Goal: Navigation & Orientation: Understand site structure

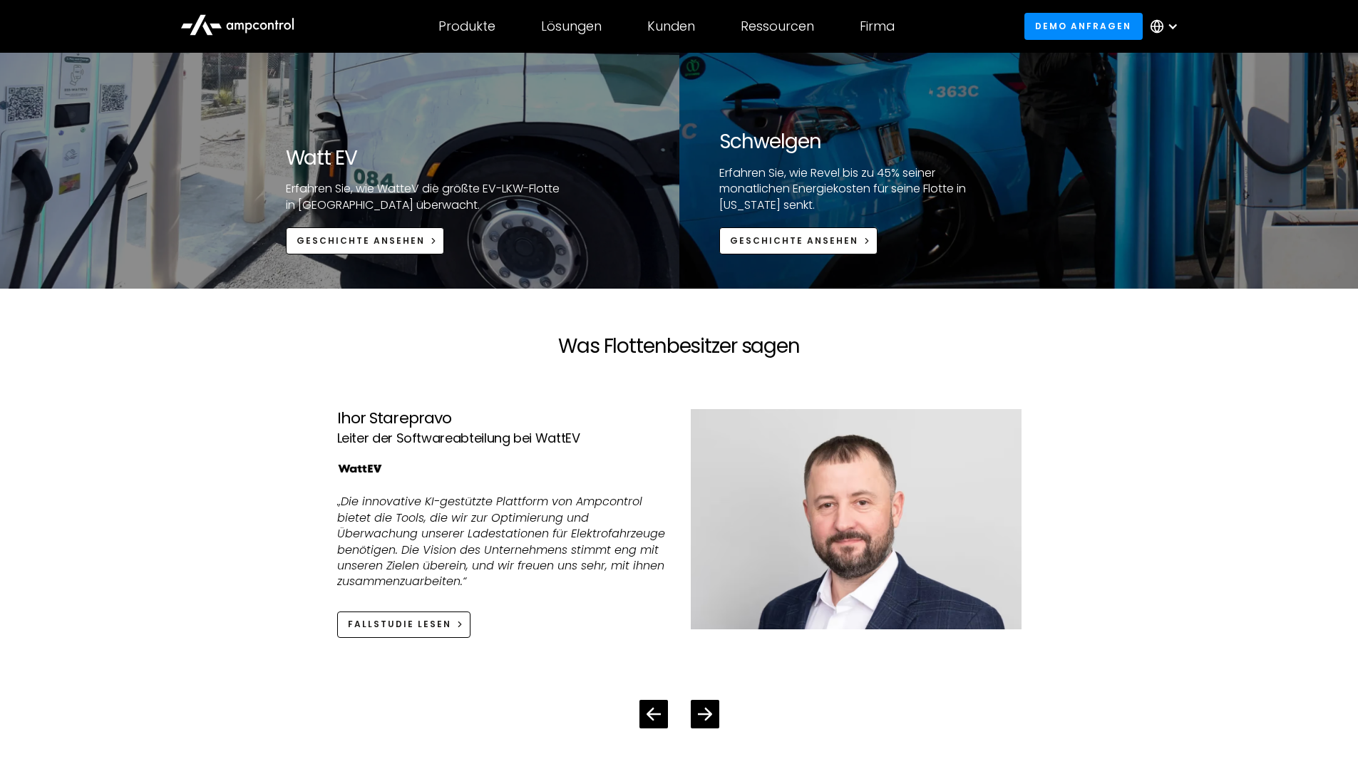
scroll to position [2780, 0]
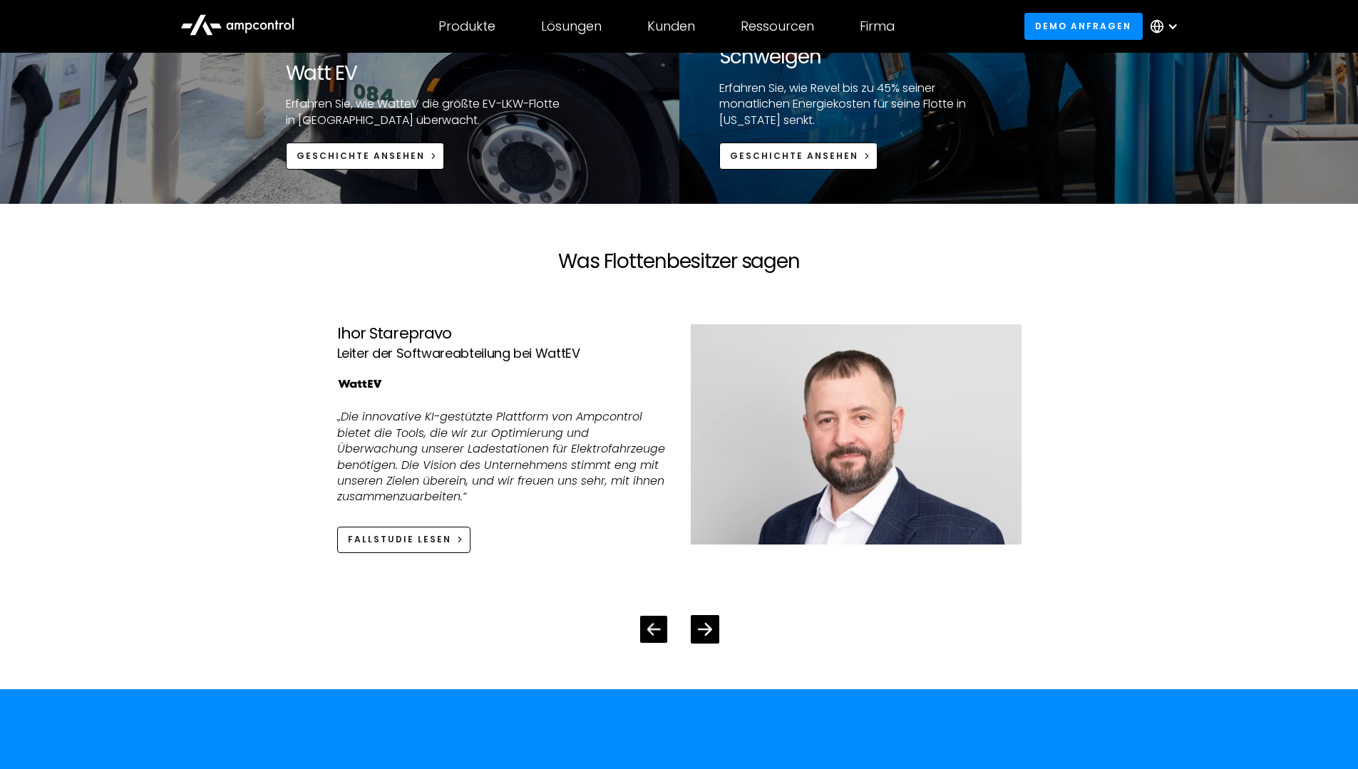
click at [654, 629] on icon "Previous slide" at bounding box center [654, 629] width 14 height 12
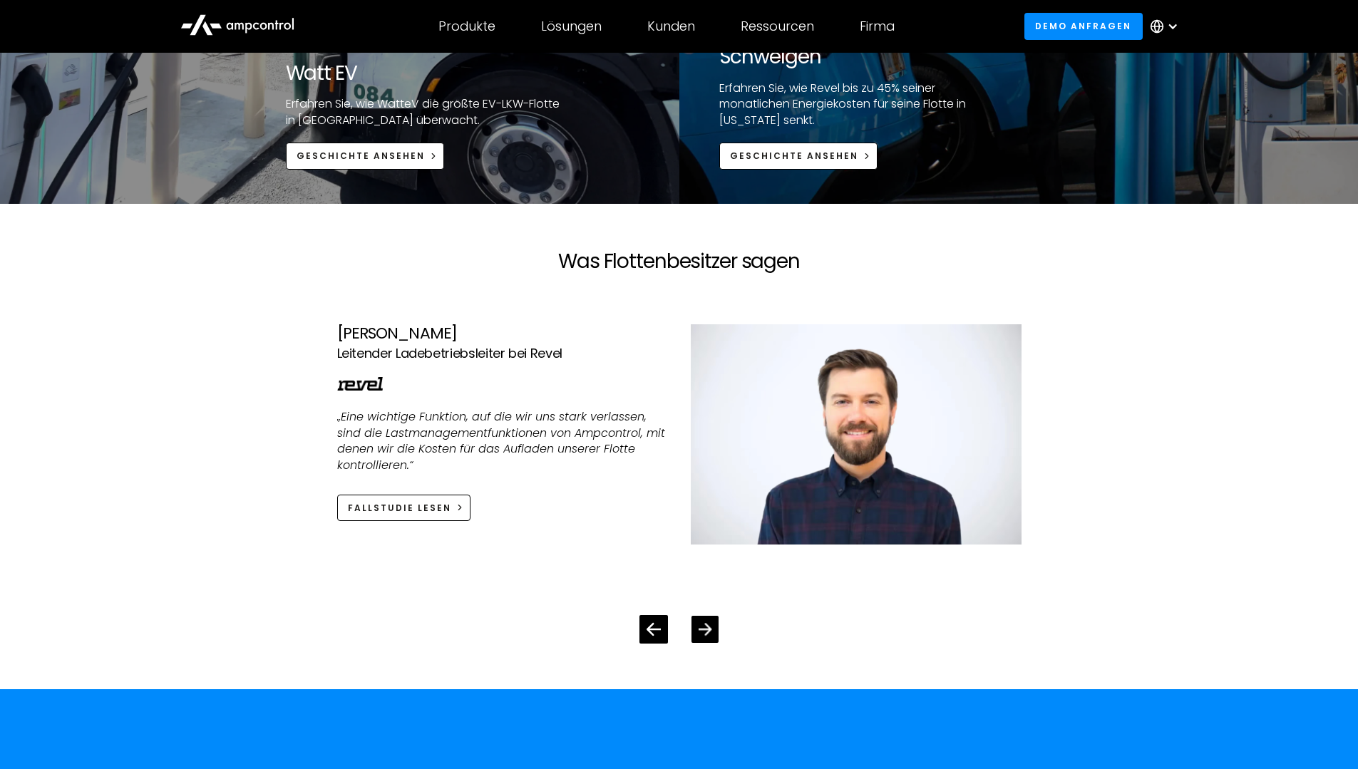
click at [701, 628] on icon "Next slide" at bounding box center [705, 629] width 14 height 14
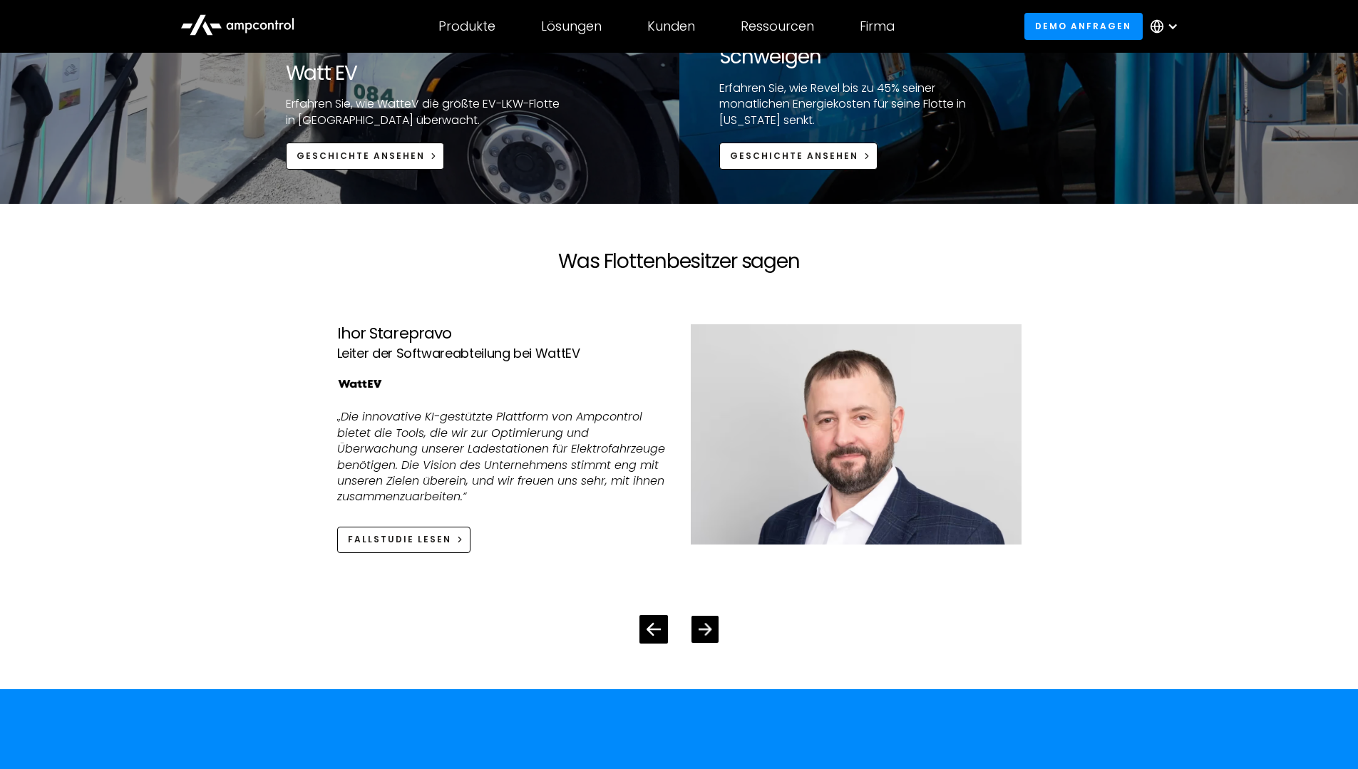
click at [701, 628] on icon "Next slide" at bounding box center [705, 629] width 14 height 14
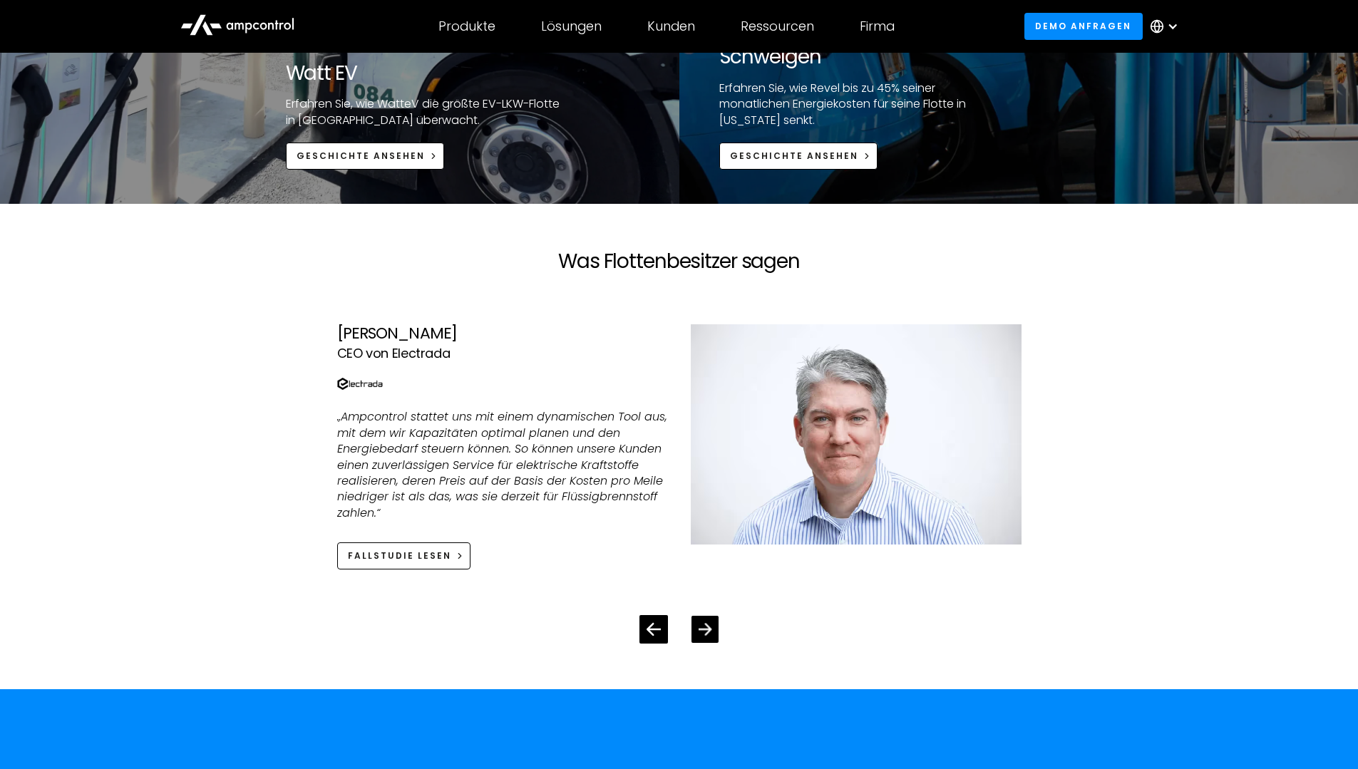
click at [701, 628] on icon "Next slide" at bounding box center [705, 629] width 14 height 14
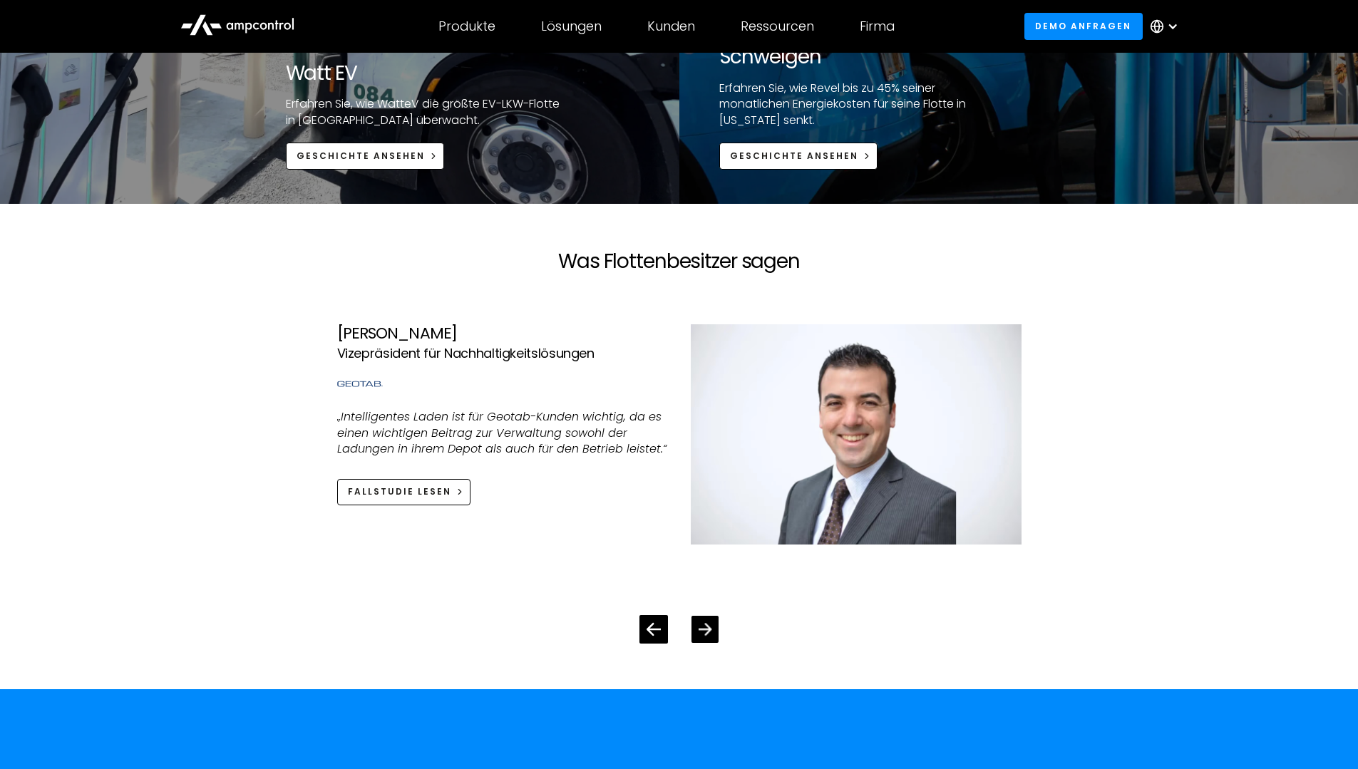
click at [701, 628] on icon "Next slide" at bounding box center [705, 629] width 14 height 14
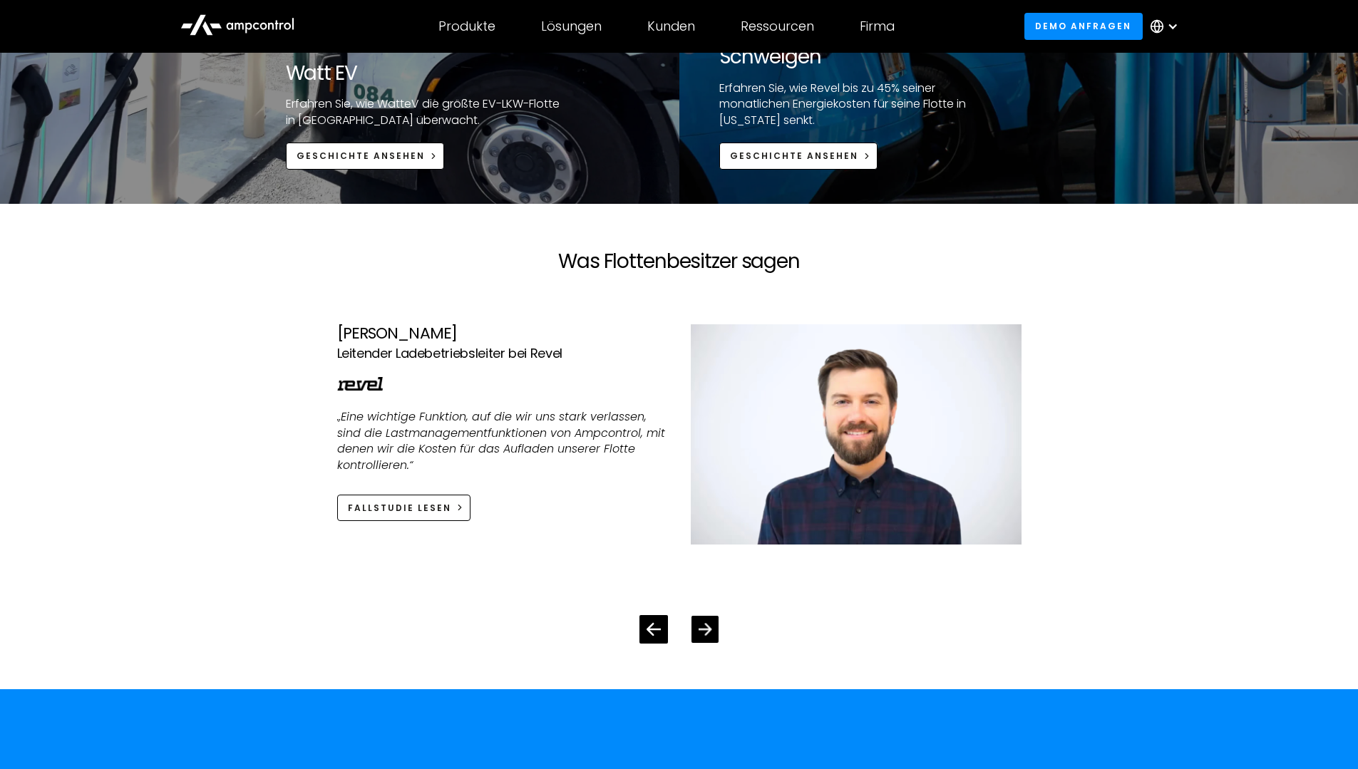
click at [701, 628] on icon "Next slide" at bounding box center [705, 629] width 14 height 14
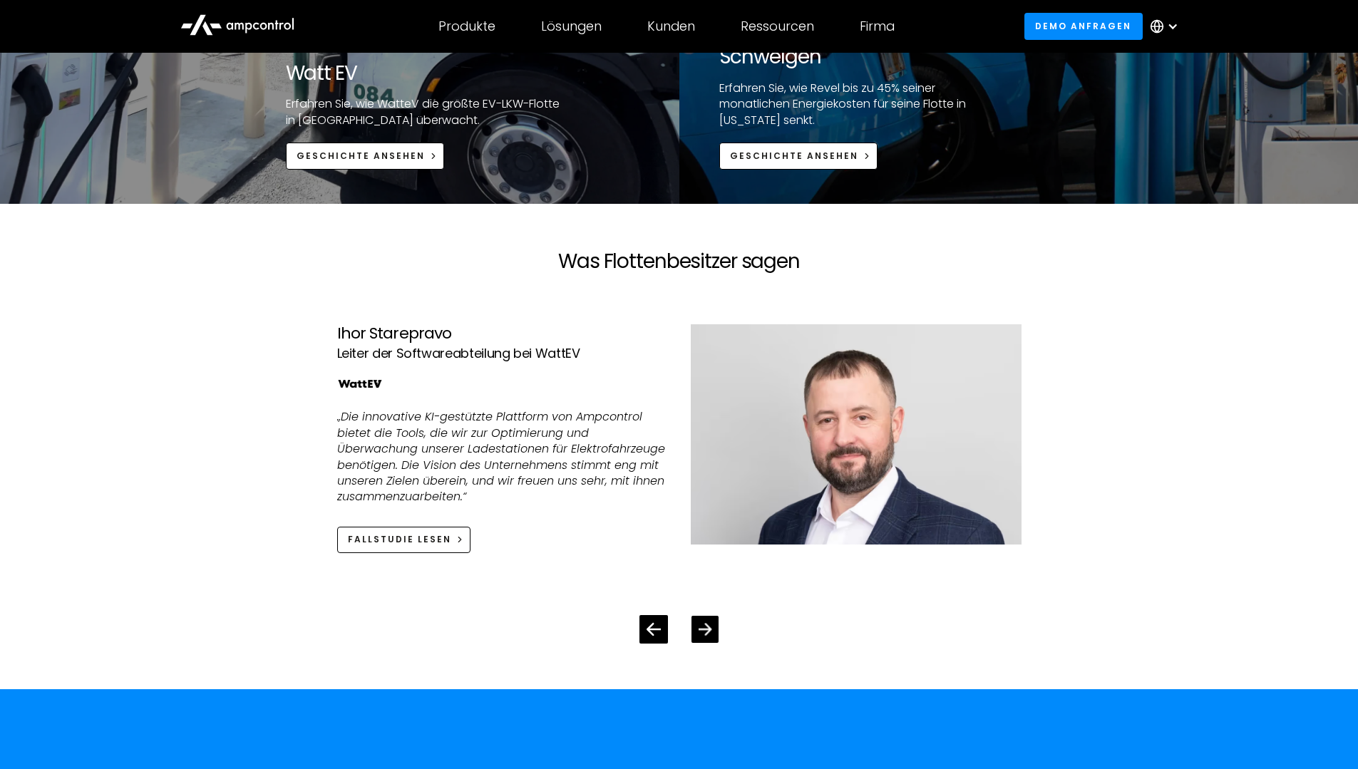
click at [701, 628] on icon "Next slide" at bounding box center [705, 629] width 14 height 14
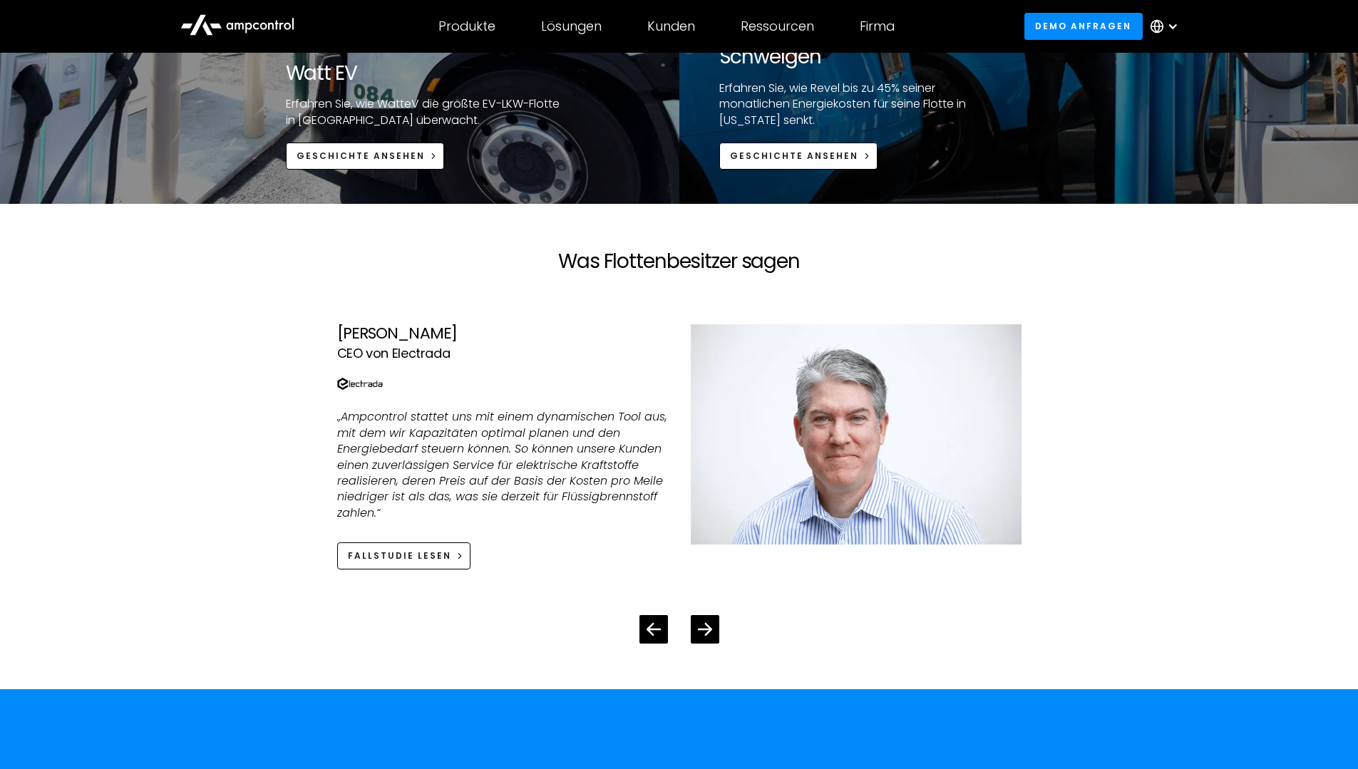
scroll to position [3208, 0]
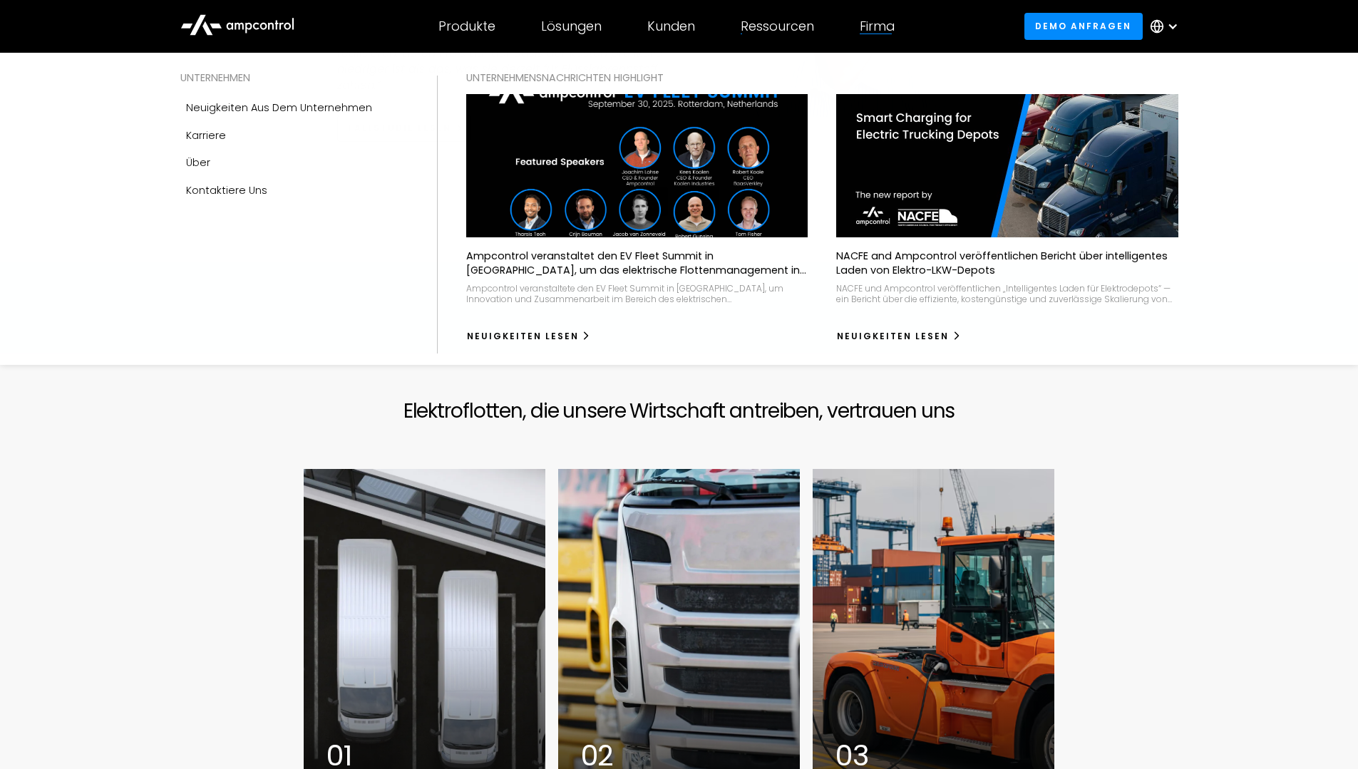
click at [893, 29] on div "Firma" at bounding box center [877, 27] width 35 height 16
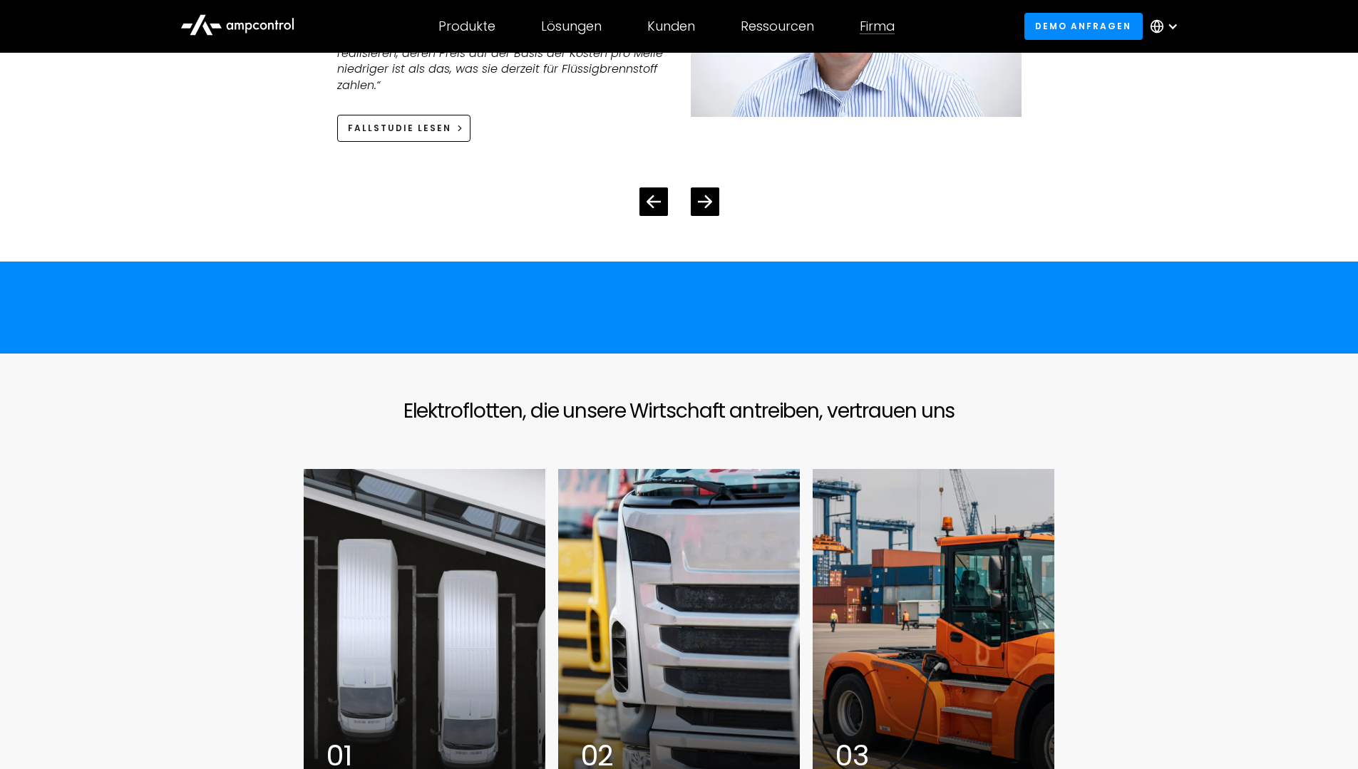
click at [880, 29] on div "Firma" at bounding box center [877, 27] width 35 height 16
click at [232, 19] on icon at bounding box center [237, 24] width 114 height 34
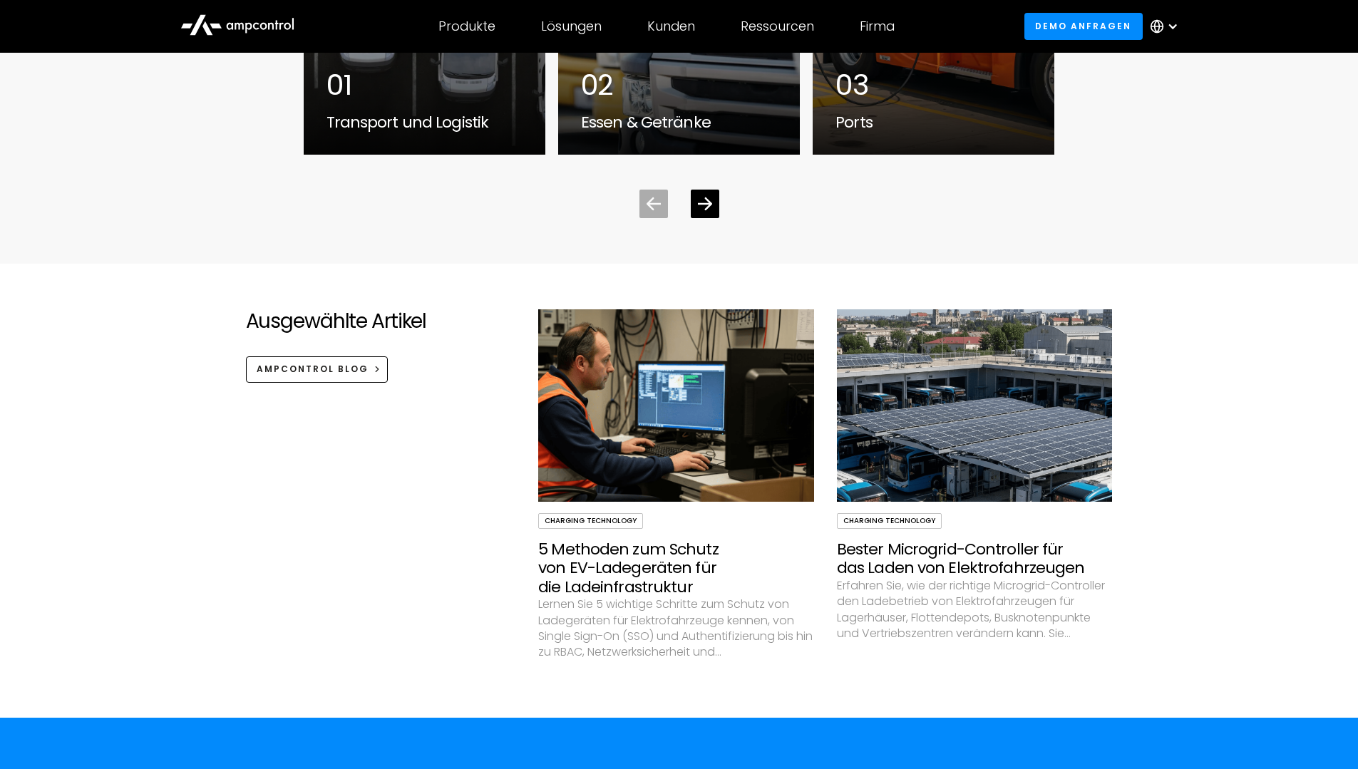
scroll to position [3321, 0]
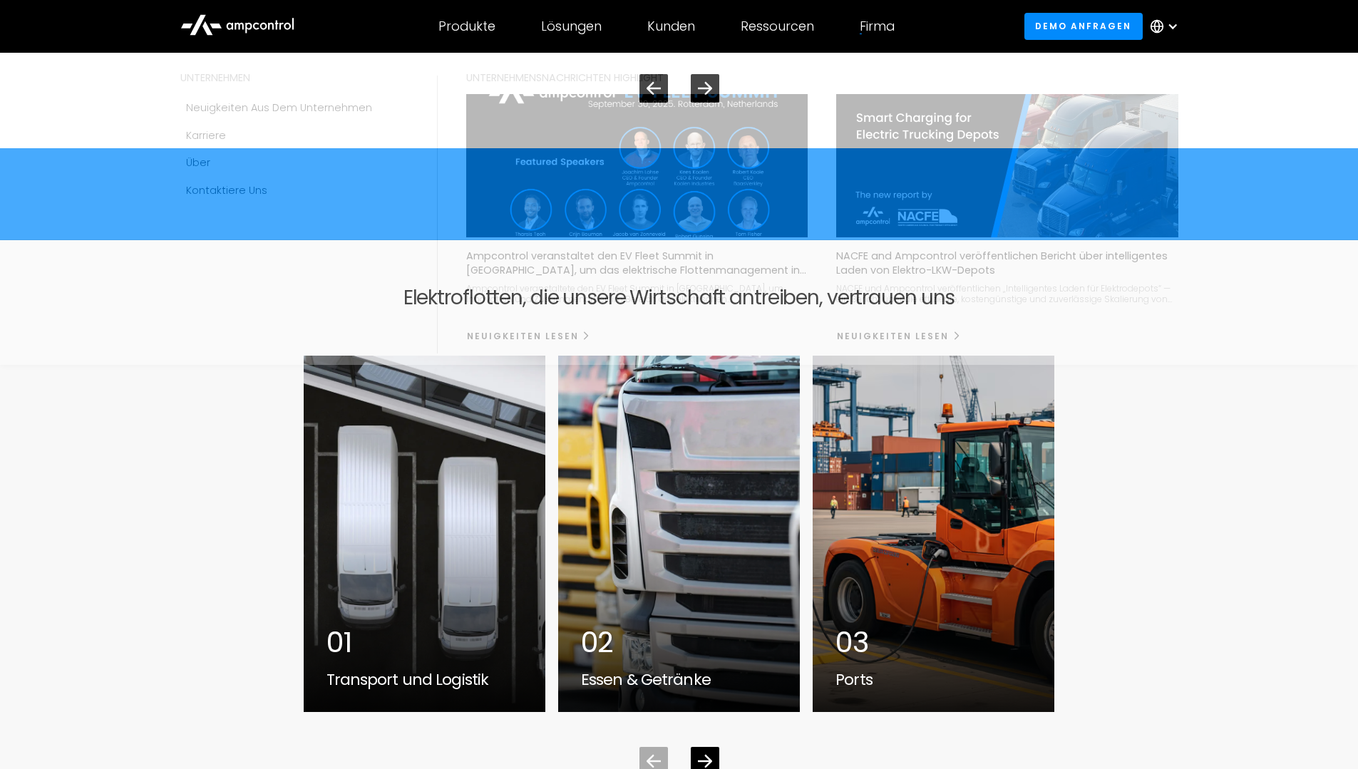
click at [889, 29] on div "Firma" at bounding box center [877, 27] width 35 height 16
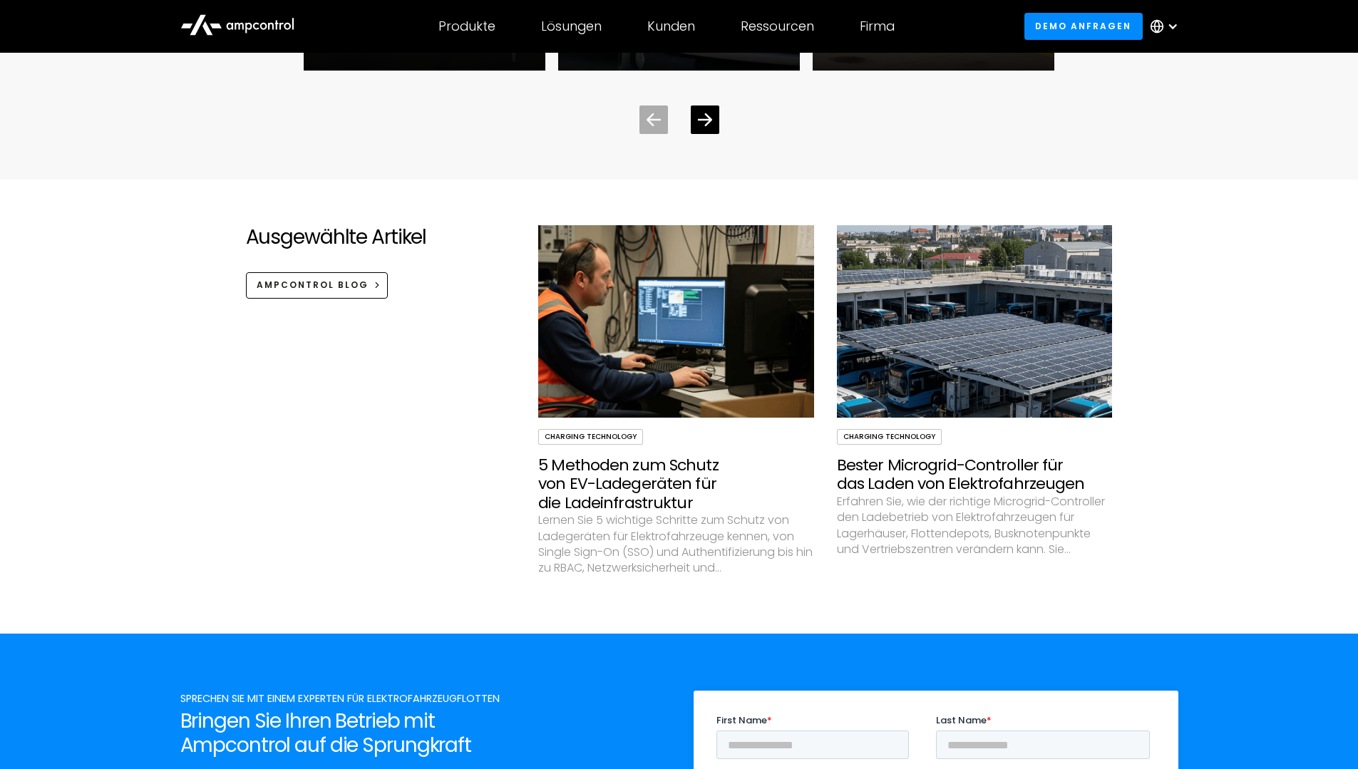
scroll to position [4034, 0]
